Goal: Task Accomplishment & Management: Manage account settings

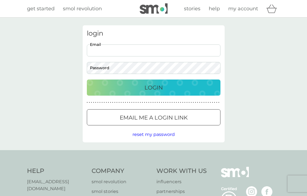
type input "[EMAIL_ADDRESS][DOMAIN_NAME]"
click at [153, 87] on button "Login" at bounding box center [153, 87] width 133 height 16
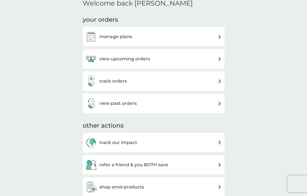
scroll to position [138, 0]
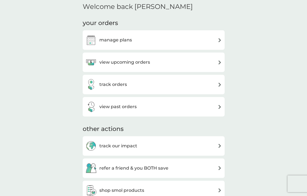
click at [217, 39] on div "manage plans" at bounding box center [153, 39] width 136 height 11
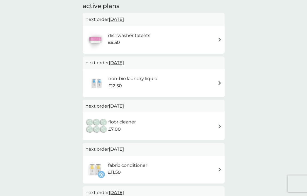
scroll to position [98, 0]
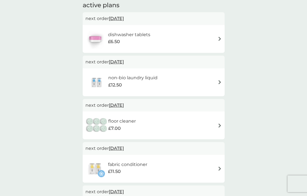
click at [222, 84] on div "non-bio laundry liquid £12.50" at bounding box center [154, 82] width 142 height 28
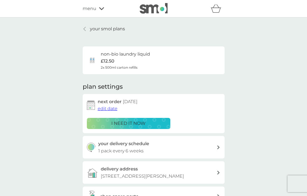
click at [110, 108] on span "edit date" at bounding box center [108, 108] width 20 height 5
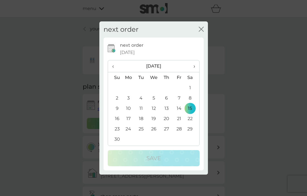
click at [194, 64] on span "›" at bounding box center [192, 66] width 6 height 12
click at [192, 67] on span "›" at bounding box center [192, 66] width 6 height 12
click at [194, 66] on span "›" at bounding box center [192, 66] width 6 height 12
click at [200, 31] on icon "close" at bounding box center [200, 29] width 2 height 4
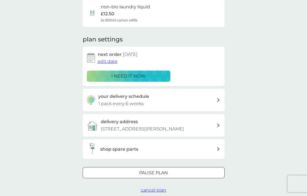
scroll to position [44, 0]
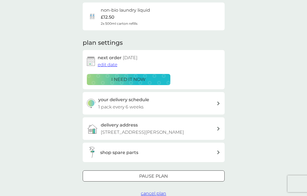
click at [194, 179] on div "Pause plan" at bounding box center [153, 176] width 141 height 7
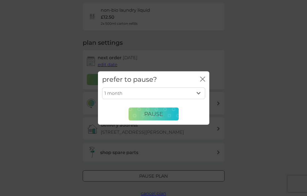
click at [202, 79] on icon "close" at bounding box center [203, 79] width 2 height 4
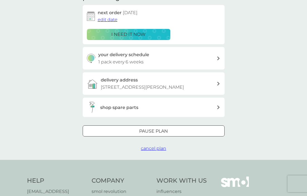
scroll to position [114, 0]
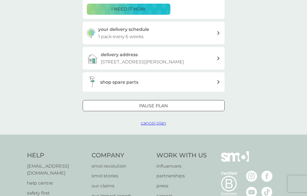
click at [157, 126] on span "cancel plan" at bounding box center [153, 122] width 25 height 5
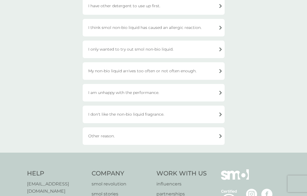
scroll to position [140, 0]
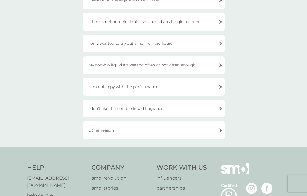
click at [190, 126] on div "Other reason." at bounding box center [154, 130] width 142 height 18
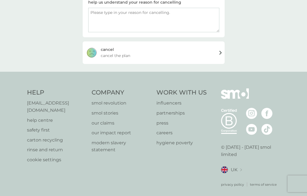
click at [191, 55] on div "[PERSON_NAME] the plan" at bounding box center [154, 52] width 142 height 22
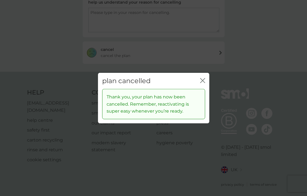
click at [201, 80] on icon "close" at bounding box center [201, 80] width 2 height 4
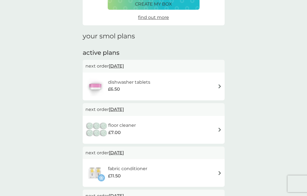
scroll to position [59, 0]
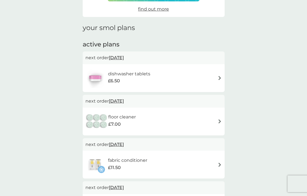
click at [195, 166] on div "fabric conditioner £11.50" at bounding box center [153, 164] width 136 height 19
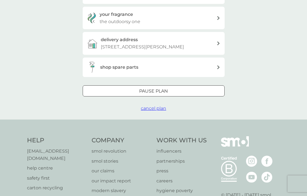
scroll to position [158, 0]
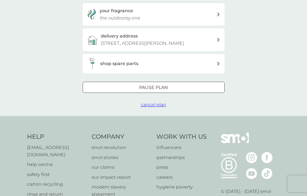
click at [160, 107] on span "cancel plan" at bounding box center [153, 104] width 25 height 5
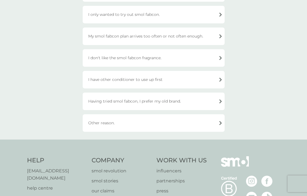
scroll to position [167, 0]
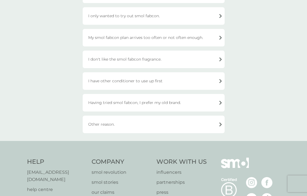
click at [129, 125] on div "Other reason." at bounding box center [154, 125] width 142 height 18
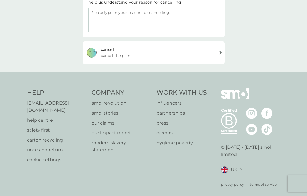
click at [167, 55] on div "[PERSON_NAME] the plan" at bounding box center [154, 52] width 142 height 22
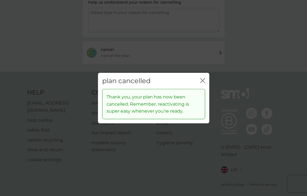
click at [202, 80] on icon "close" at bounding box center [202, 80] width 5 height 5
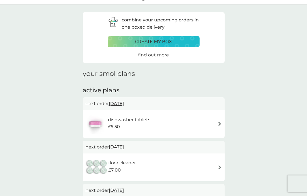
scroll to position [9, 0]
